Goal: Check status: Check status

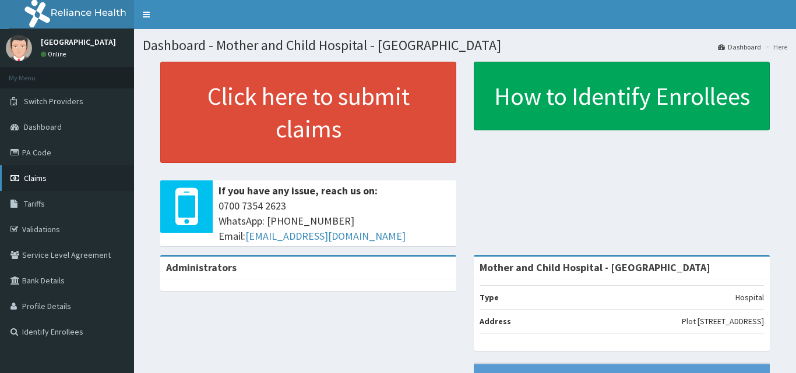
click at [31, 181] on span "Claims" at bounding box center [35, 178] width 23 height 10
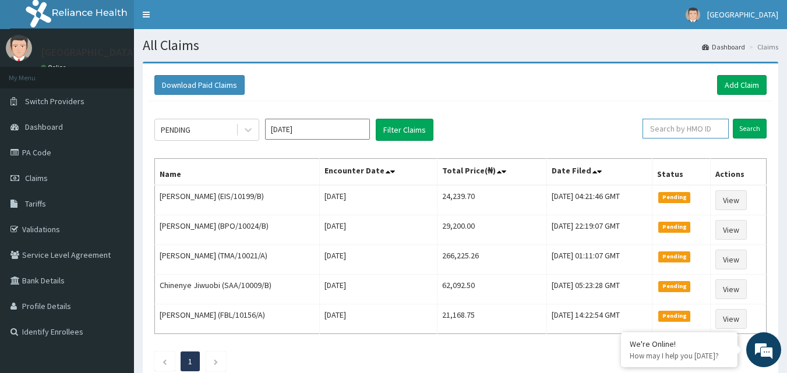
click at [668, 128] on input "text" at bounding box center [685, 129] width 86 height 20
type input "JEE/10059/A"
click at [748, 126] on input "Search" at bounding box center [750, 129] width 34 height 20
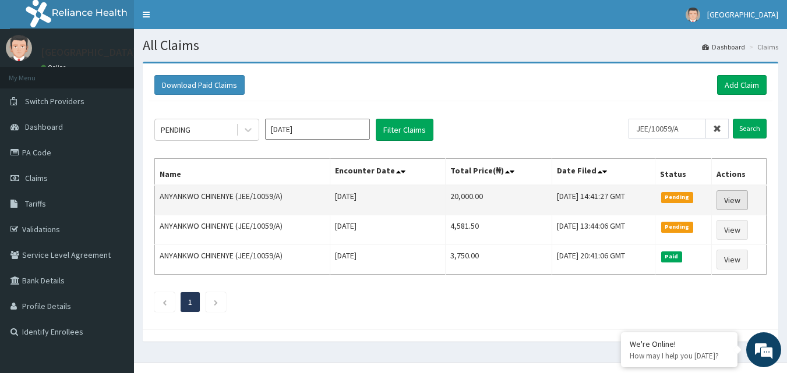
click at [735, 199] on link "View" at bounding box center [731, 200] width 31 height 20
